Goal: Information Seeking & Learning: Check status

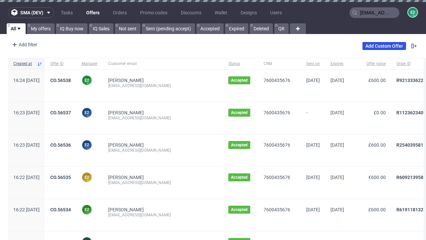
type input "[EMAIL_ADDRESS][DOMAIN_NAME]"
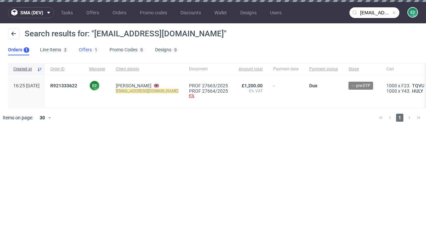
click at [89, 50] on link "Offers 1" at bounding box center [89, 50] width 20 height 11
